Goal: Check status

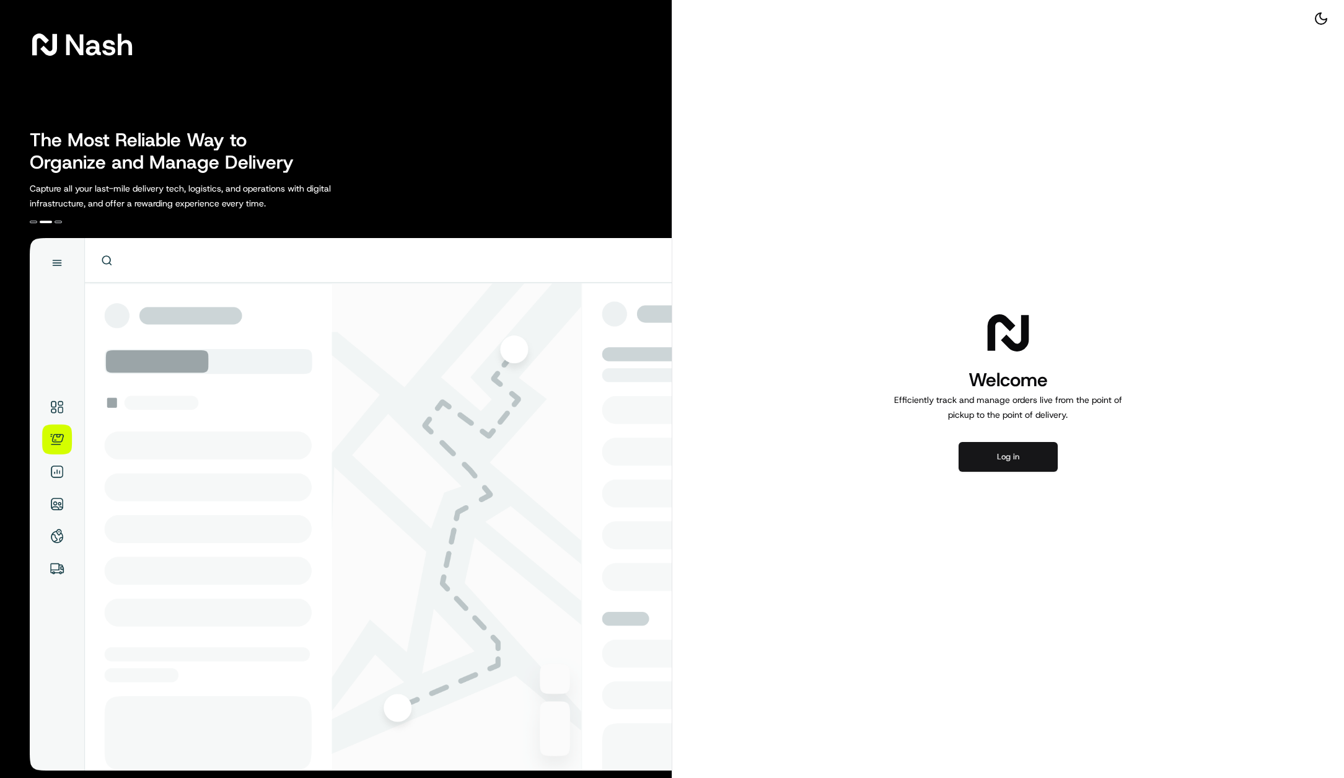
click at [1036, 449] on button "Log in" at bounding box center [1007, 457] width 99 height 30
